Goal: Task Accomplishment & Management: Use online tool/utility

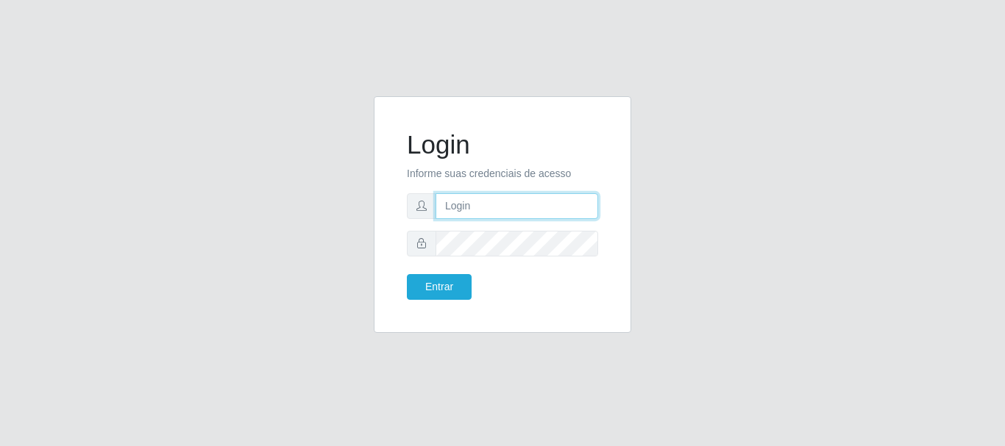
click at [464, 206] on input "text" at bounding box center [516, 206] width 163 height 26
type input "ritaiwof@b5"
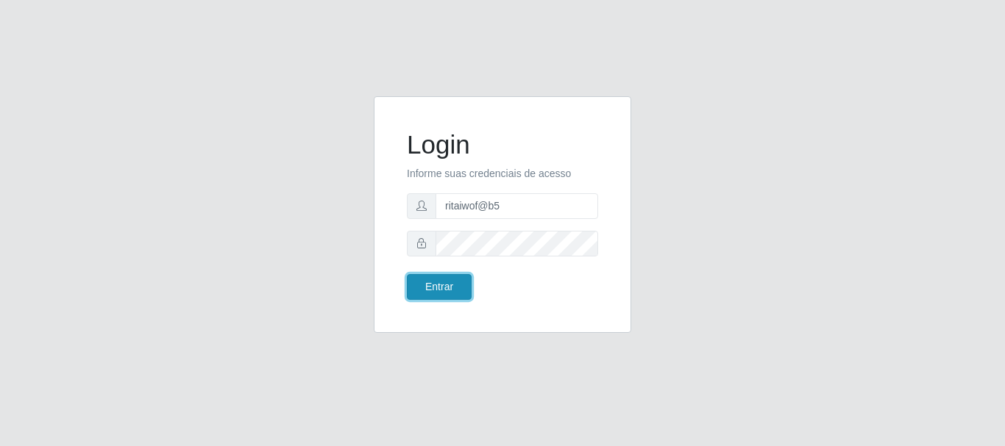
click at [438, 277] on button "Entrar" at bounding box center [439, 287] width 65 height 26
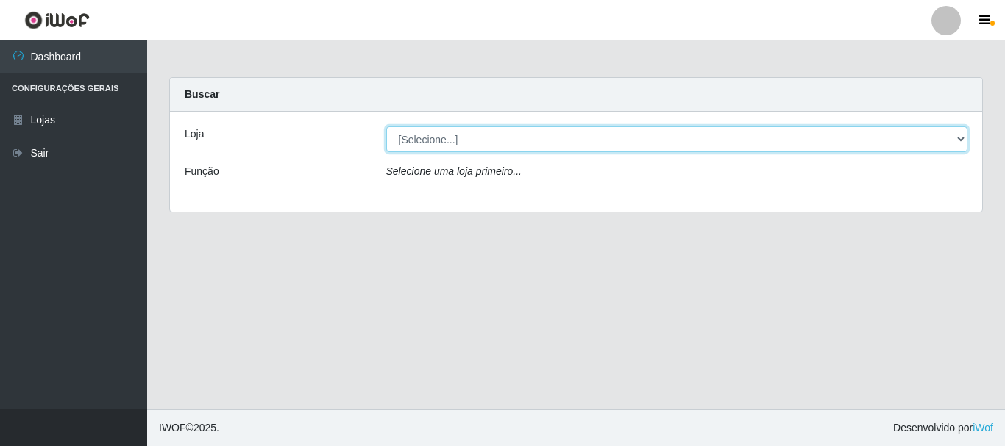
click at [964, 135] on select "[Selecione...] Bemais Supermercados - B5 Anatólia" at bounding box center [677, 140] width 582 height 26
select select "405"
click at [386, 127] on select "[Selecione...] Bemais Supermercados - B5 Anatólia" at bounding box center [677, 140] width 582 height 26
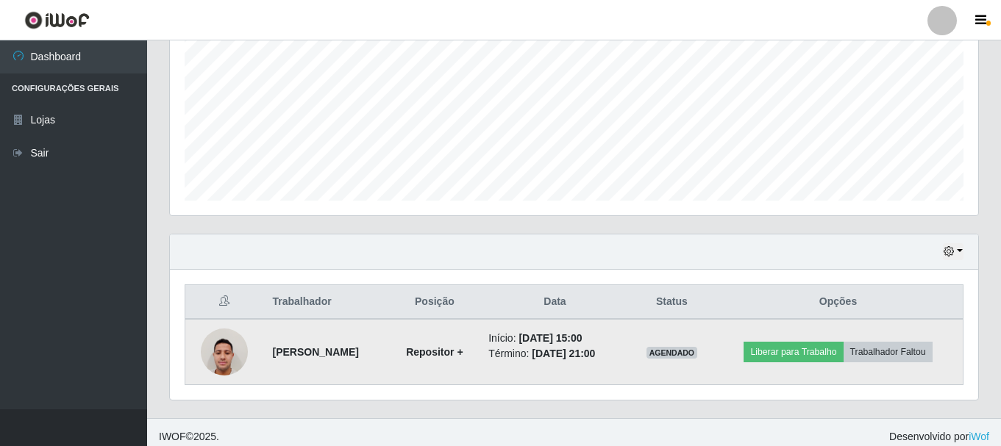
scroll to position [334, 0]
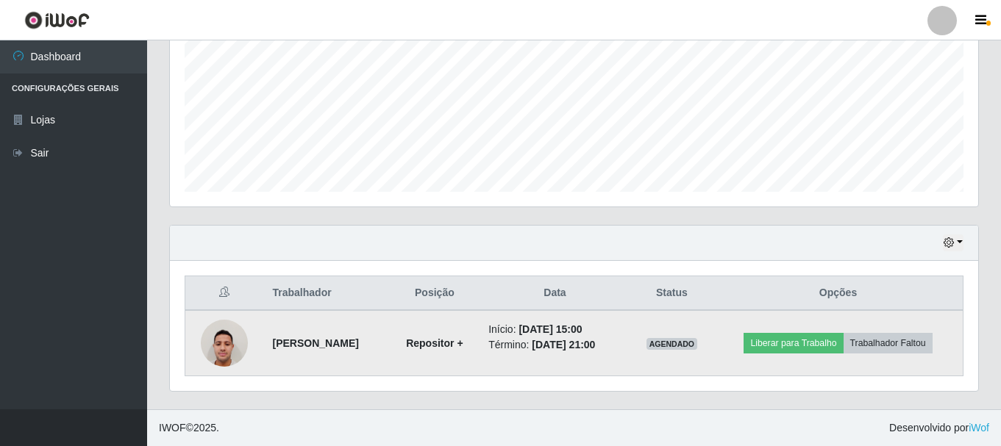
click at [216, 349] on img at bounding box center [224, 343] width 47 height 63
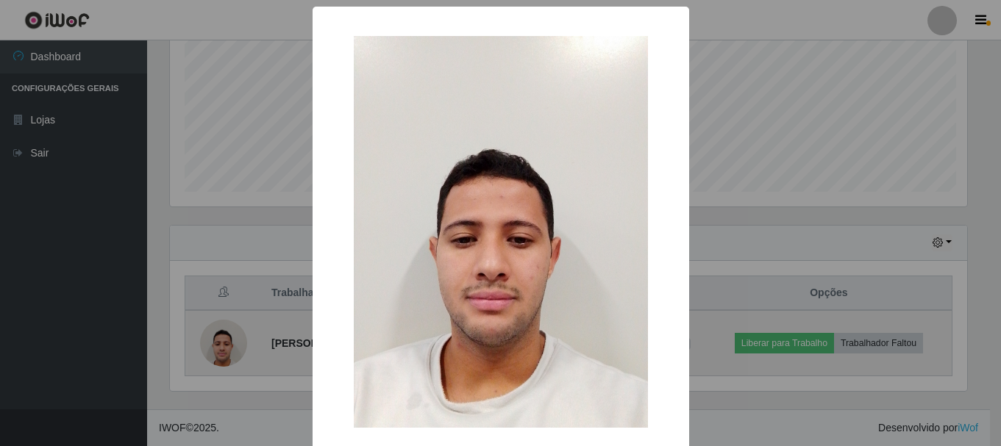
scroll to position [305, 801]
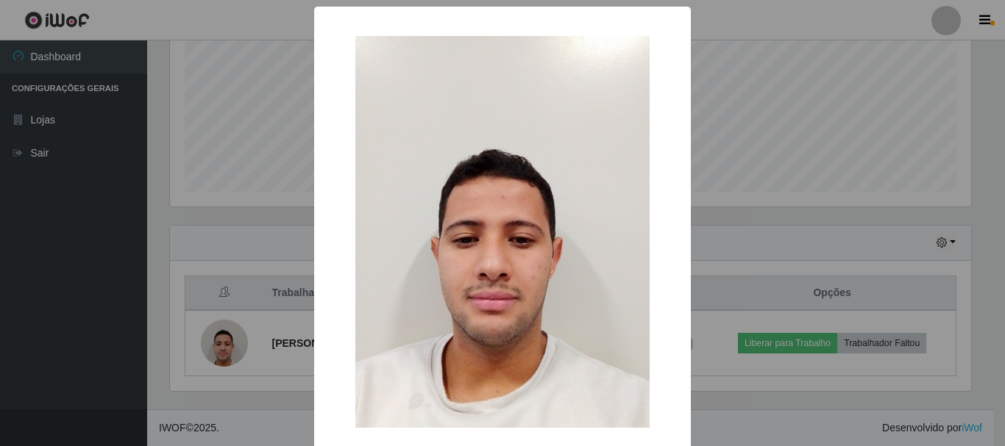
click at [257, 364] on div "× OK Cancel" at bounding box center [502, 223] width 1005 height 446
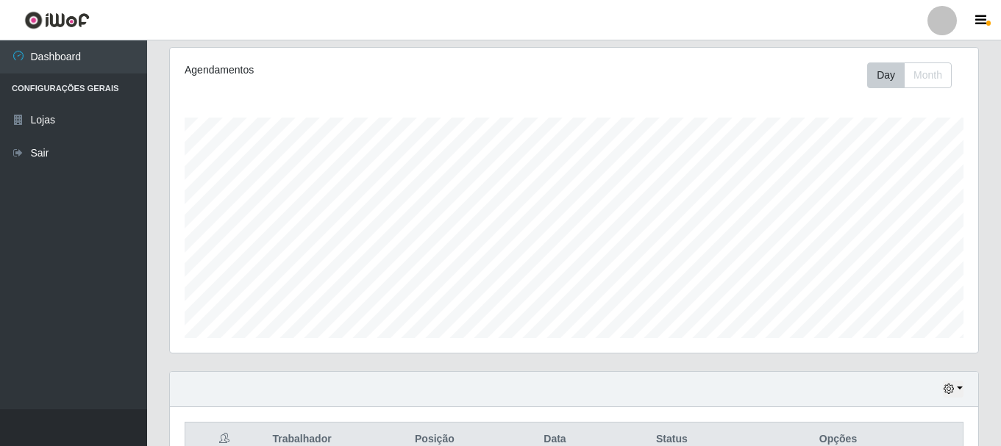
scroll to position [187, 0]
